Goal: Information Seeking & Learning: Find specific fact

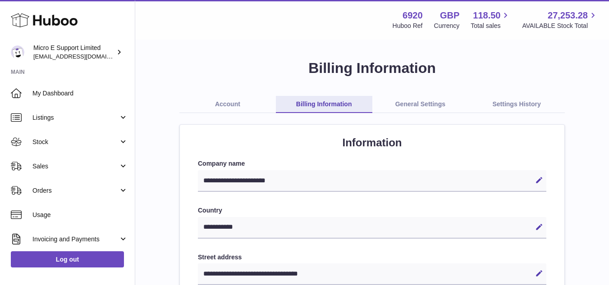
select select "**"
click at [229, 99] on link "Account" at bounding box center [227, 104] width 97 height 17
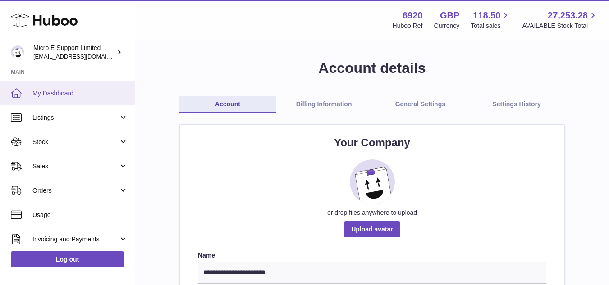
click at [51, 99] on link "My Dashboard" at bounding box center [67, 93] width 135 height 24
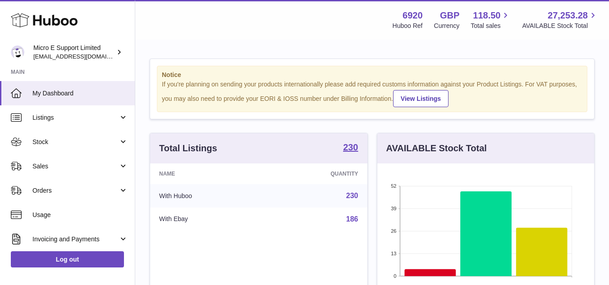
scroll to position [141, 217]
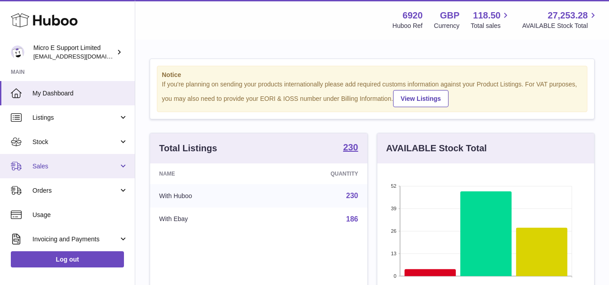
click at [75, 168] on span "Sales" at bounding box center [75, 166] width 86 height 9
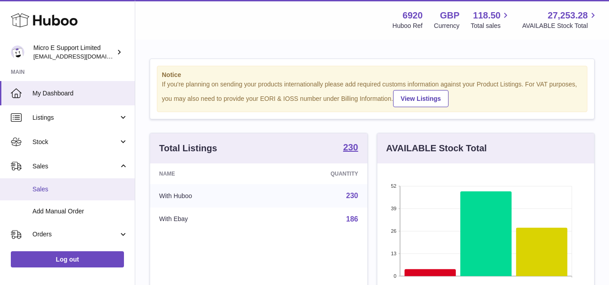
click at [42, 190] on span "Sales" at bounding box center [80, 189] width 96 height 9
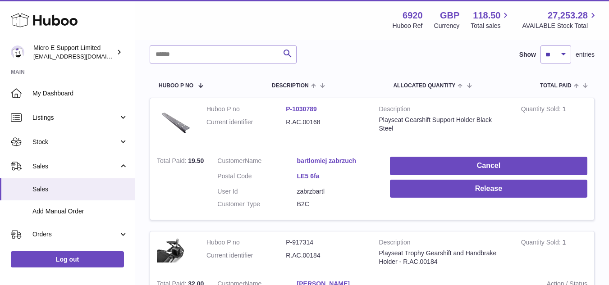
scroll to position [135, 0]
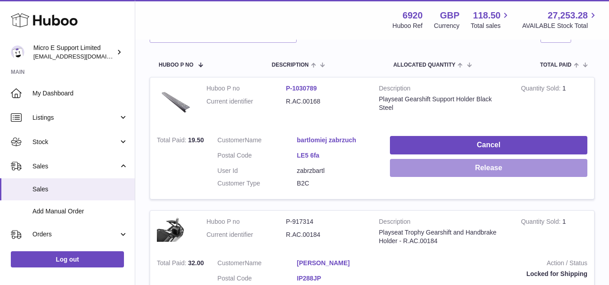
click at [497, 167] on button "Release" at bounding box center [489, 168] width 198 height 18
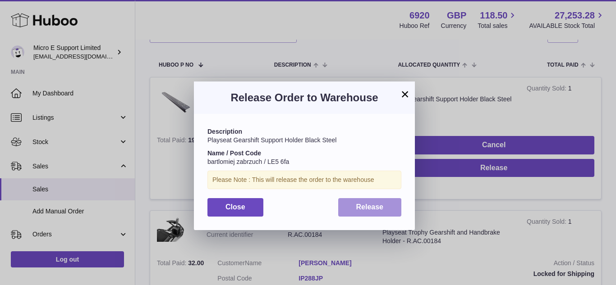
click at [395, 207] on button "Release" at bounding box center [370, 207] width 64 height 18
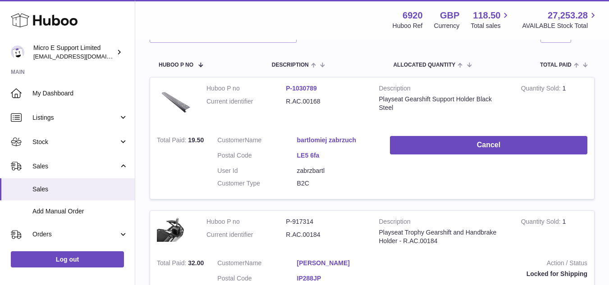
click at [303, 101] on dd "R.AC.00168" at bounding box center [325, 101] width 79 height 9
copy tr "R.AC.00168"
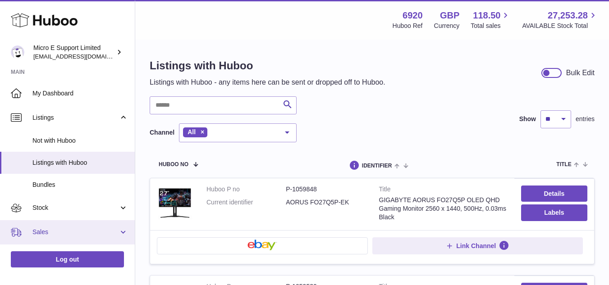
click at [80, 232] on span "Sales" at bounding box center [75, 232] width 86 height 9
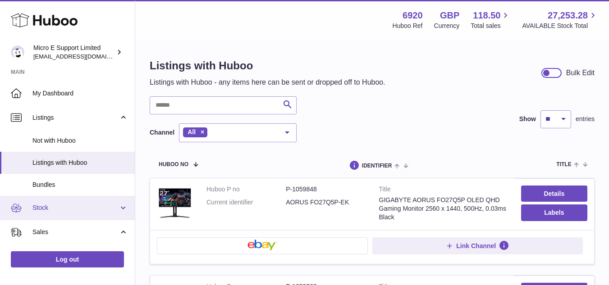
click at [76, 207] on span "Stock" at bounding box center [75, 208] width 86 height 9
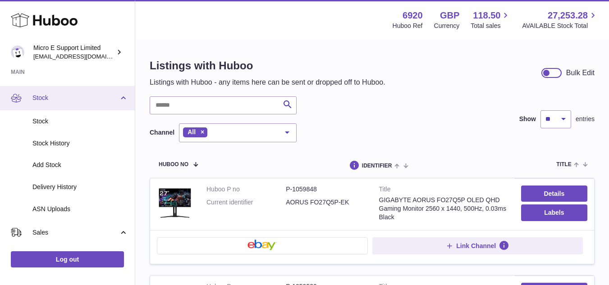
scroll to position [135, 0]
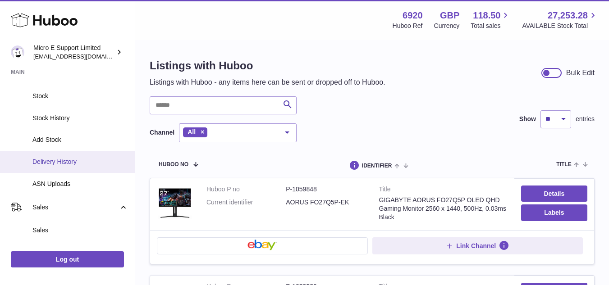
click at [64, 163] on span "Delivery History" at bounding box center [80, 162] width 96 height 9
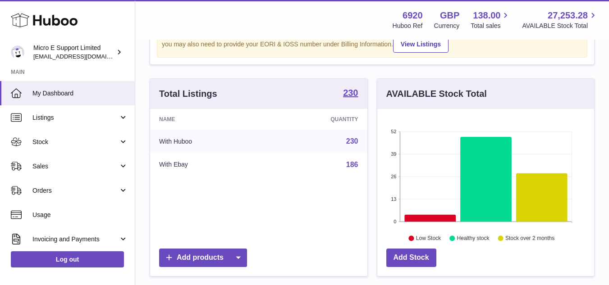
scroll to position [90, 0]
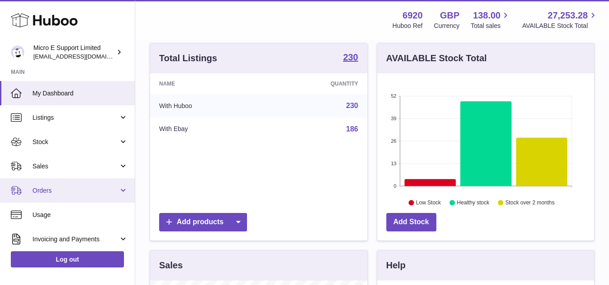
click at [110, 191] on span "Orders" at bounding box center [75, 191] width 86 height 9
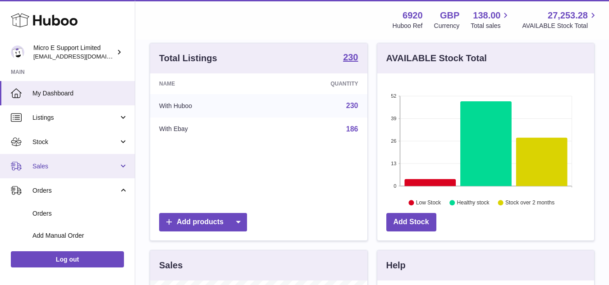
click at [89, 165] on span "Sales" at bounding box center [75, 166] width 86 height 9
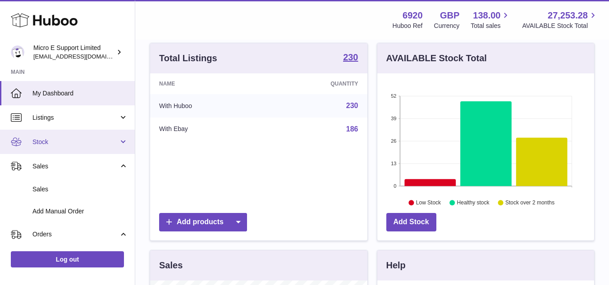
click at [52, 147] on link "Stock" at bounding box center [67, 142] width 135 height 24
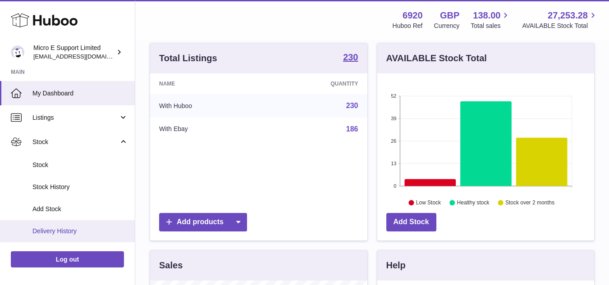
click at [57, 231] on span "Delivery History" at bounding box center [80, 231] width 96 height 9
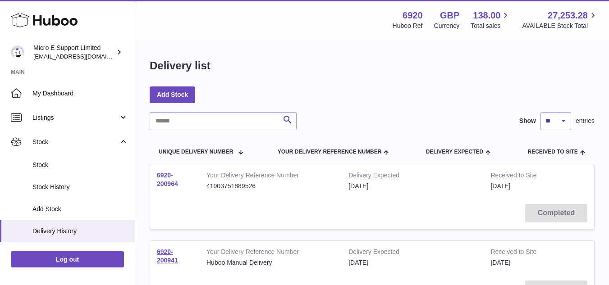
click at [166, 183] on link "6920-200964" at bounding box center [167, 180] width 21 height 16
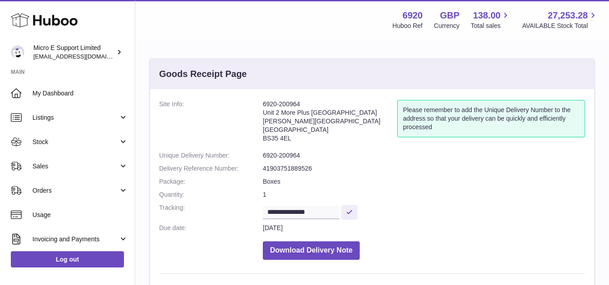
click at [270, 113] on address "6920-200964 Unit 2 More Plus Central Park Hudson Ave Severn Beach BS35 4EL" at bounding box center [330, 123] width 134 height 47
copy address "Unit 2 More Plus Central Park"
click at [292, 133] on address "6920-200964 Unit 2 More Plus Central Park Hudson Ave Severn Beach BS35 4EL" at bounding box center [330, 123] width 134 height 47
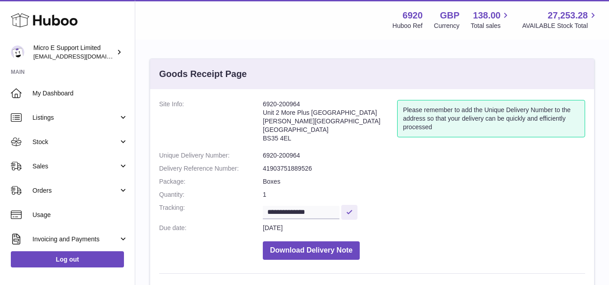
click at [292, 133] on address "6920-200964 Unit 2 More Plus Central Park Hudson Ave Severn Beach BS35 4EL" at bounding box center [330, 123] width 134 height 47
copy address "[GEOGRAPHIC_DATA]"
click at [273, 137] on address "6920-200964 Unit 2 More Plus Central Park Hudson Ave Severn Beach BS35 4EL" at bounding box center [330, 123] width 134 height 47
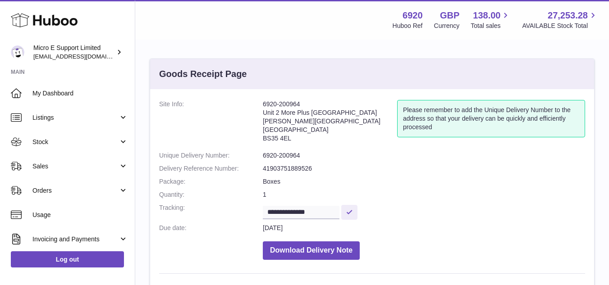
click at [273, 137] on address "6920-200964 Unit 2 More Plus Central Park Hudson Ave Severn Beach BS35 4EL" at bounding box center [330, 123] width 134 height 47
copy dd "BS35 4EL"
click at [472, 192] on dd "1" at bounding box center [424, 195] width 322 height 9
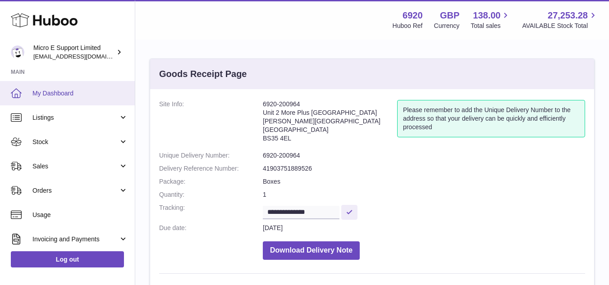
click at [50, 95] on span "My Dashboard" at bounding box center [80, 93] width 96 height 9
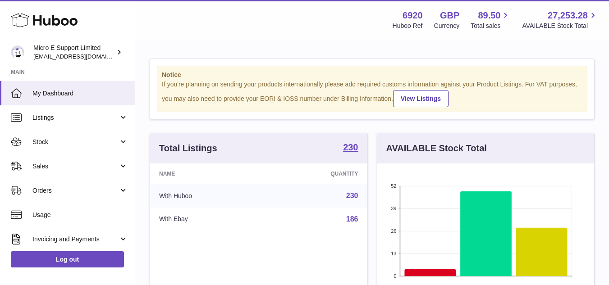
scroll to position [141, 217]
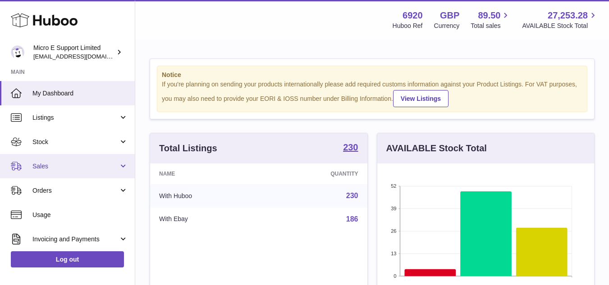
click at [96, 169] on span "Sales" at bounding box center [75, 166] width 86 height 9
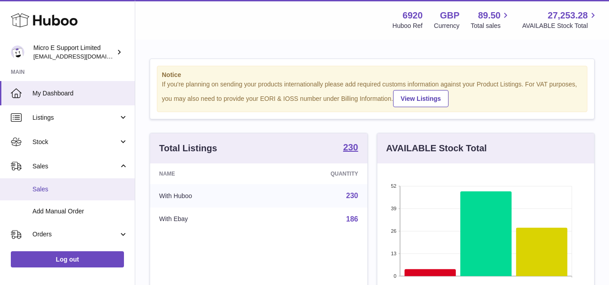
click at [57, 192] on span "Sales" at bounding box center [80, 189] width 96 height 9
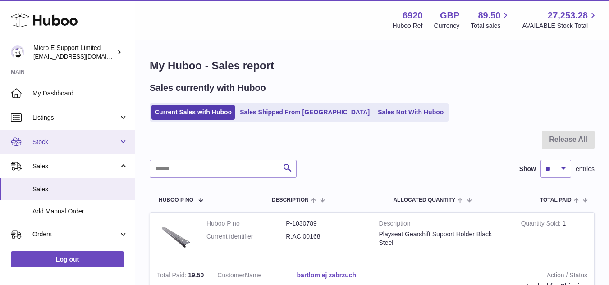
click at [120, 143] on link "Stock" at bounding box center [67, 142] width 135 height 24
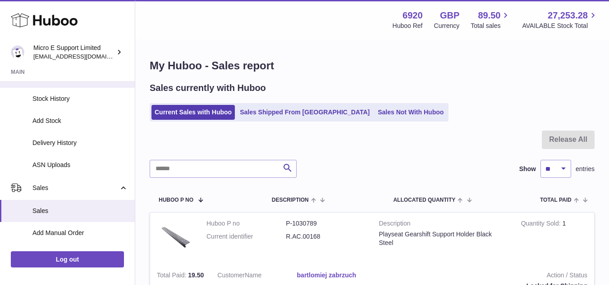
scroll to position [90, 0]
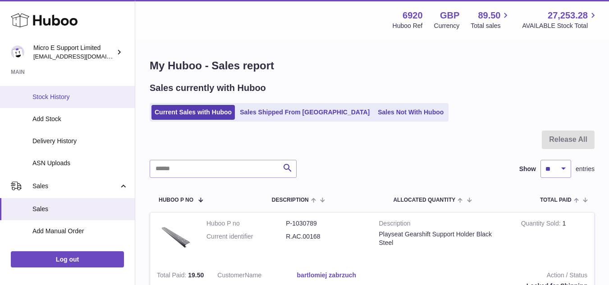
click at [55, 97] on span "Stock History" at bounding box center [80, 97] width 96 height 9
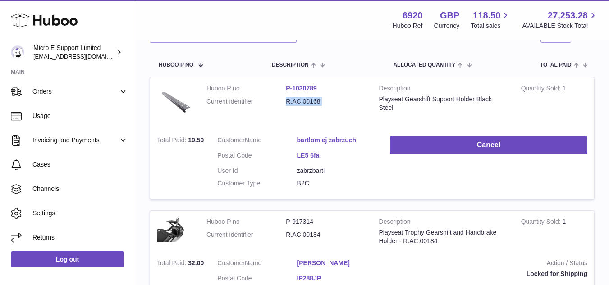
scroll to position [144, 0]
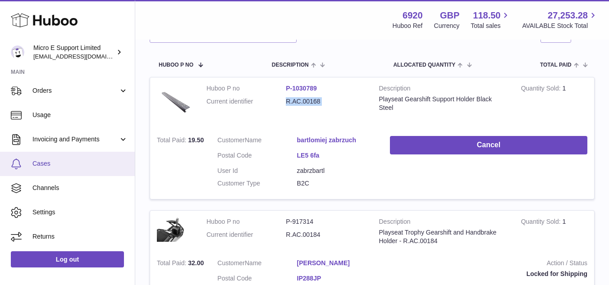
click at [59, 163] on span "Cases" at bounding box center [80, 164] width 96 height 9
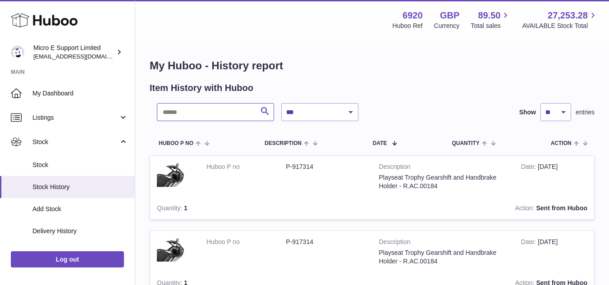
click at [221, 110] on input "text" at bounding box center [215, 112] width 117 height 18
type input "*******"
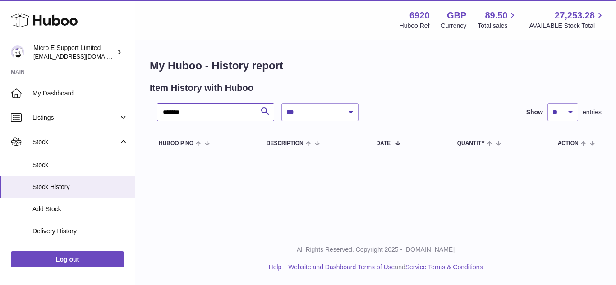
click at [205, 110] on input "*******" at bounding box center [215, 112] width 117 height 18
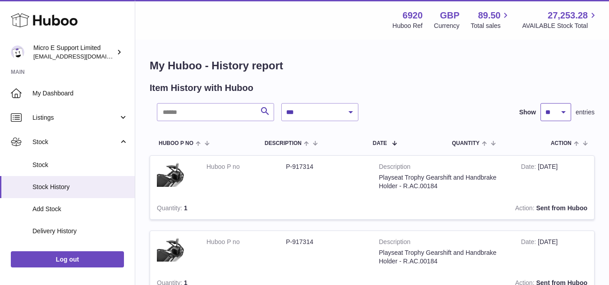
click at [562, 113] on select "** ** ** ***" at bounding box center [556, 112] width 31 height 18
select select "***"
click at [541, 103] on select "** ** ** ***" at bounding box center [556, 112] width 31 height 18
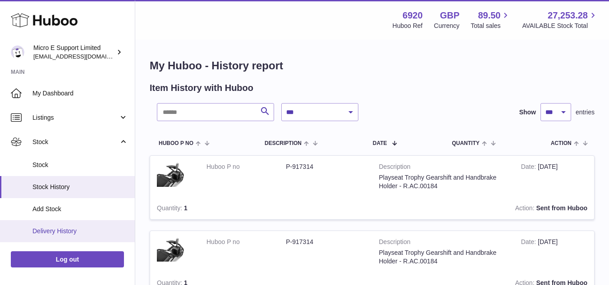
click at [67, 229] on span "Delivery History" at bounding box center [80, 231] width 96 height 9
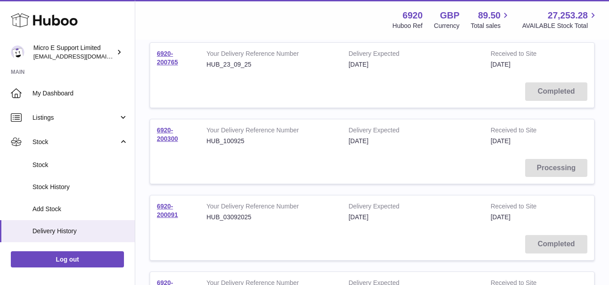
scroll to position [361, 0]
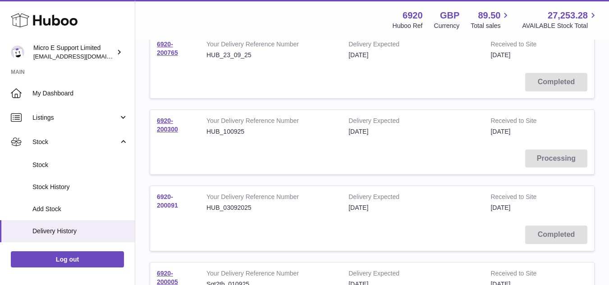
click at [166, 206] on link "6920-200091" at bounding box center [167, 201] width 21 height 16
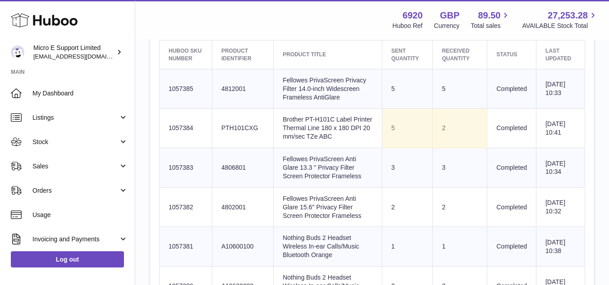
scroll to position [361, 0]
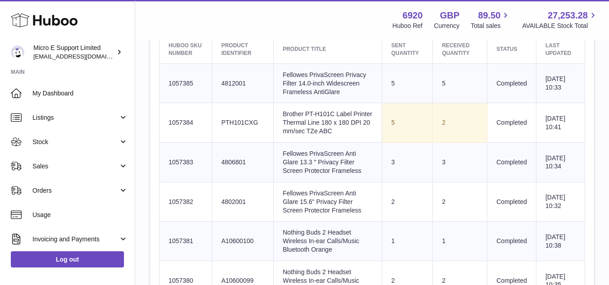
click at [184, 122] on td "Huboo SKU Number 1057384" at bounding box center [186, 123] width 53 height 40
copy td "1057384"
click at [235, 119] on td "Client Identifier PTH101CXG" at bounding box center [242, 123] width 61 height 40
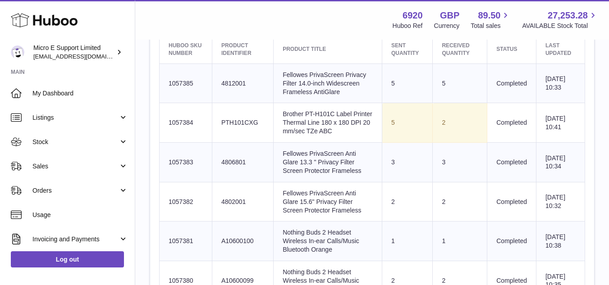
copy td "PTH101CXG"
